Goal: Task Accomplishment & Management: Complete application form

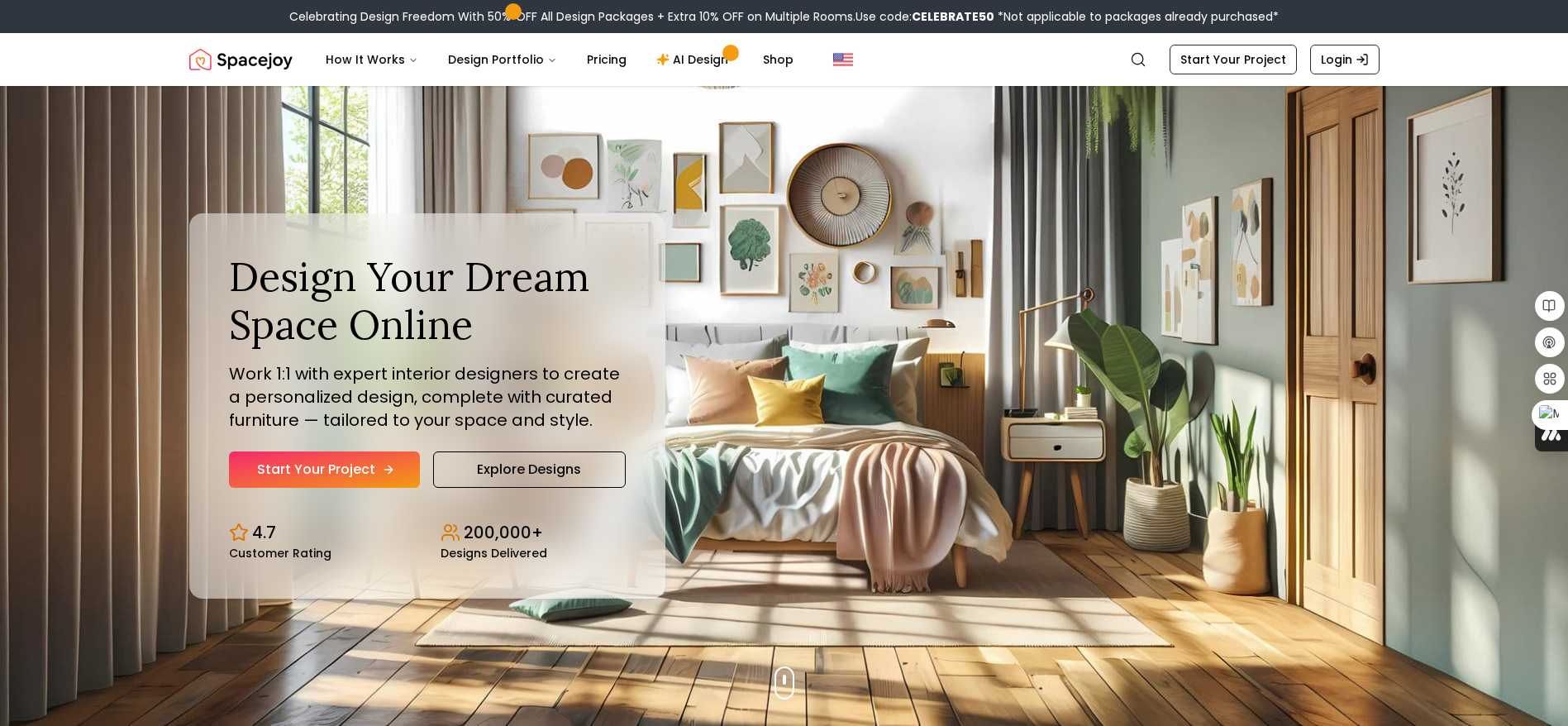
click at [364, 468] on link "Start Your Project" at bounding box center [324, 469] width 191 height 36
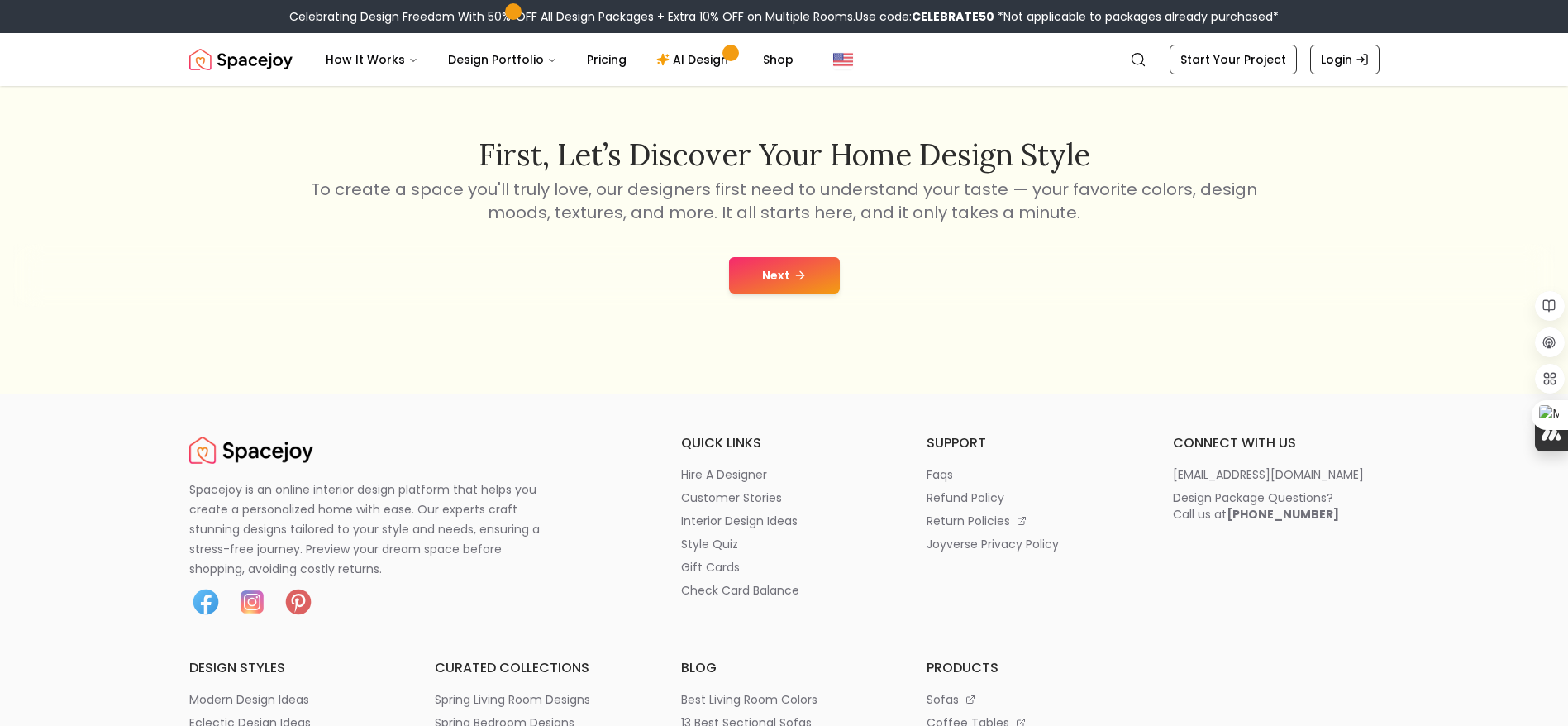
scroll to position [248, 0]
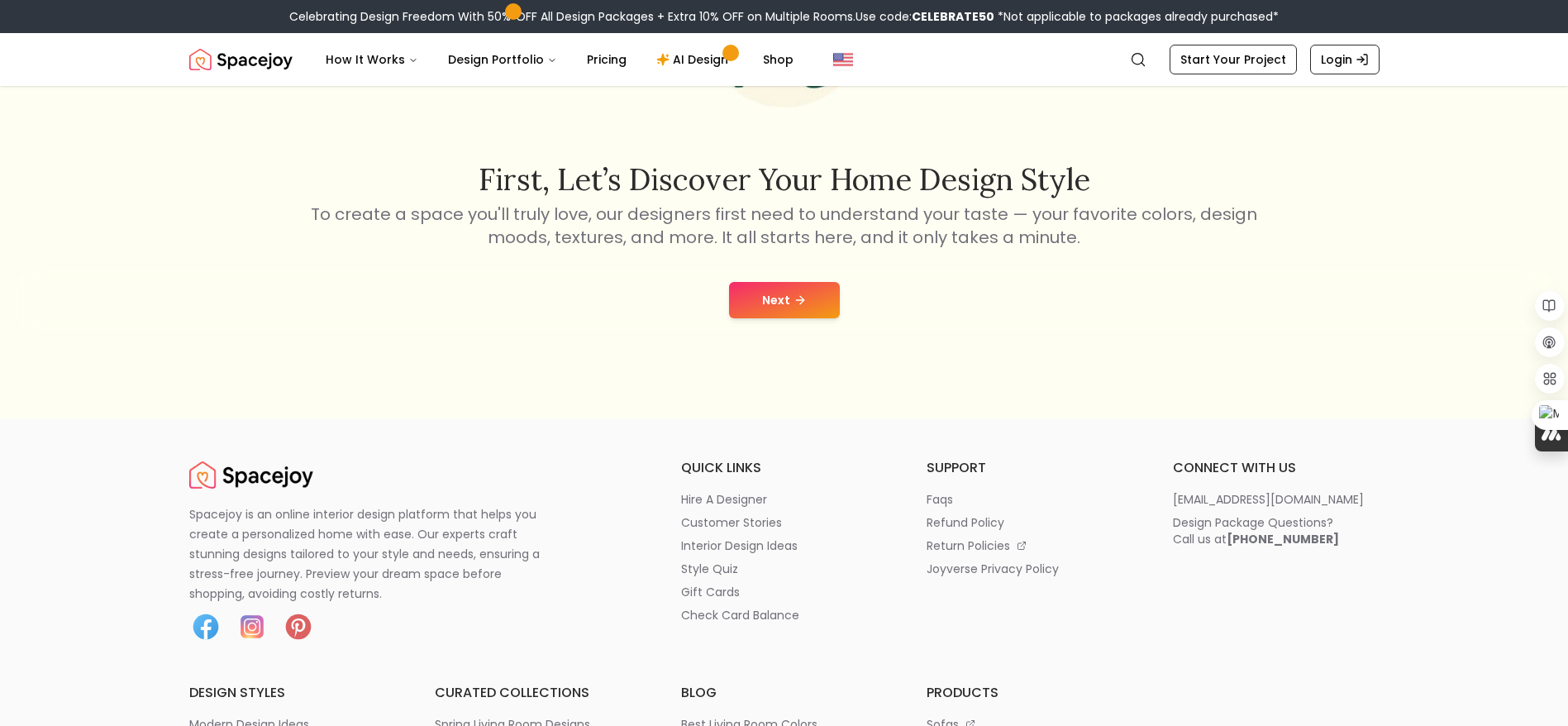
click at [798, 299] on icon at bounding box center [800, 299] width 13 height 13
